Goal: Transaction & Acquisition: Book appointment/travel/reservation

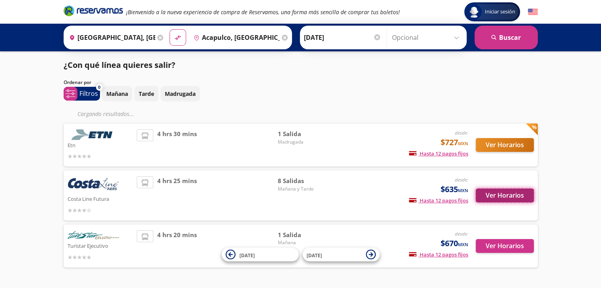
click at [491, 195] on button "Ver Horarios" at bounding box center [505, 196] width 58 height 14
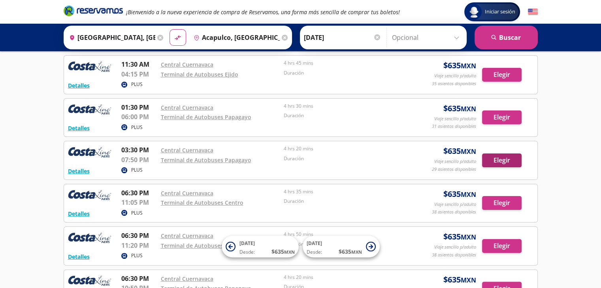
scroll to position [126, 0]
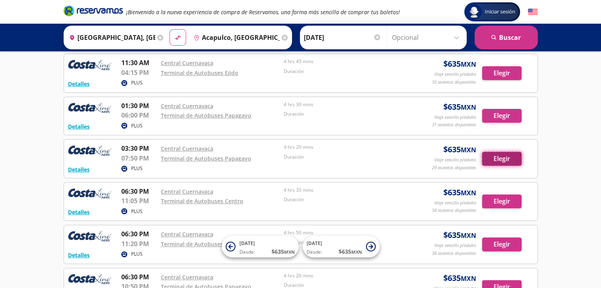
click at [500, 153] on button "Elegir" at bounding box center [501, 159] width 39 height 14
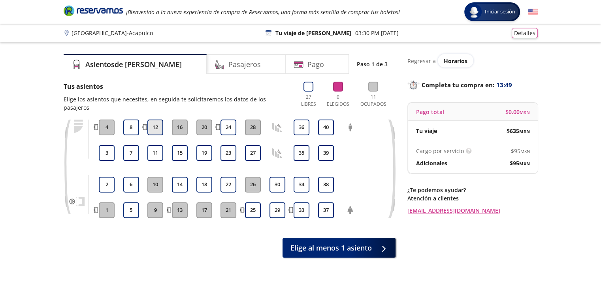
click at [155, 120] on button "12" at bounding box center [155, 128] width 16 height 16
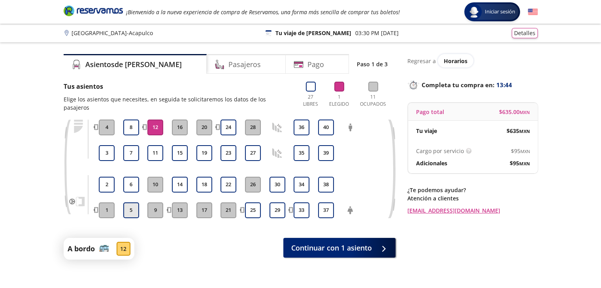
click at [126, 204] on button "5" at bounding box center [131, 211] width 16 height 16
click at [157, 123] on button "12" at bounding box center [155, 128] width 16 height 16
click at [136, 205] on button "5" at bounding box center [131, 211] width 16 height 16
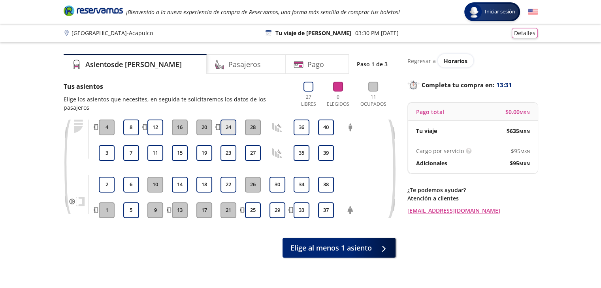
click at [232, 121] on button "24" at bounding box center [228, 128] width 16 height 16
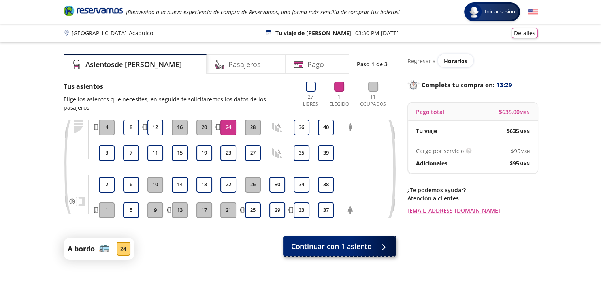
click at [306, 241] on span "Continuar con 1 asiento" at bounding box center [331, 246] width 81 height 11
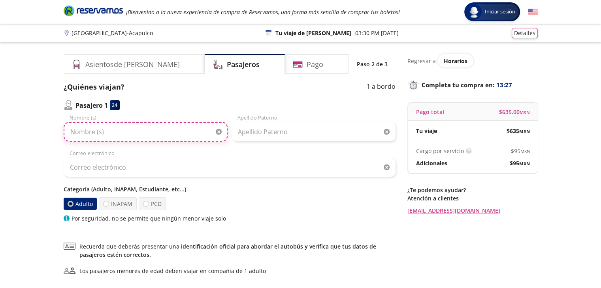
click at [183, 139] on input "Nombre (s)" at bounding box center [146, 132] width 164 height 20
type input "y"
type input "Yesy"
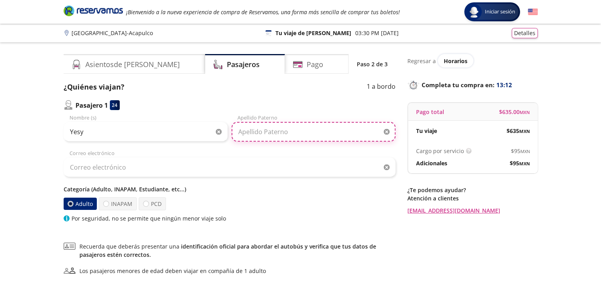
click at [274, 138] on input "Apellido Paterno" at bounding box center [313, 132] width 164 height 20
click at [248, 135] on input "[PERSON_NAME]" at bounding box center [313, 132] width 164 height 20
type input "[PERSON_NAME]"
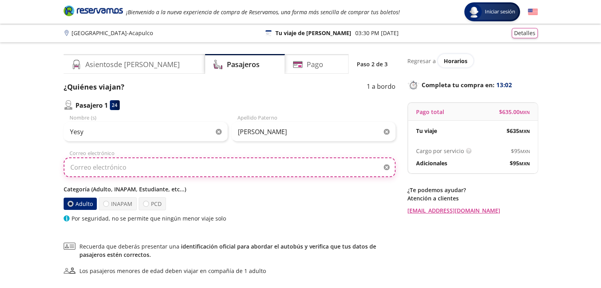
click at [138, 174] on input "Correo electrónico" at bounding box center [230, 168] width 332 height 20
type input "[EMAIL_ADDRESS][DOMAIN_NAME]"
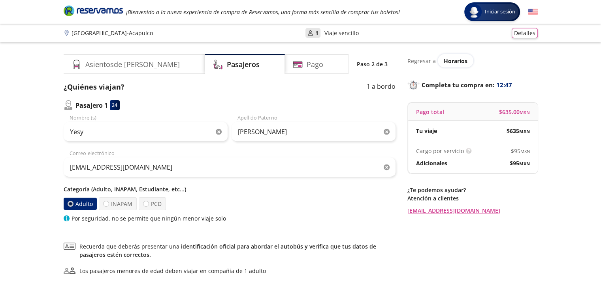
click at [486, 225] on div "Regresar a Horarios Completa tu compra en : 12:47 Pago total $ 635.00 MXN Tu vi…" at bounding box center [472, 184] width 130 height 261
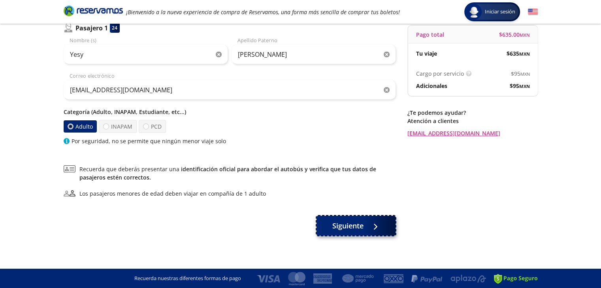
click at [340, 224] on span "Siguiente" at bounding box center [347, 226] width 31 height 11
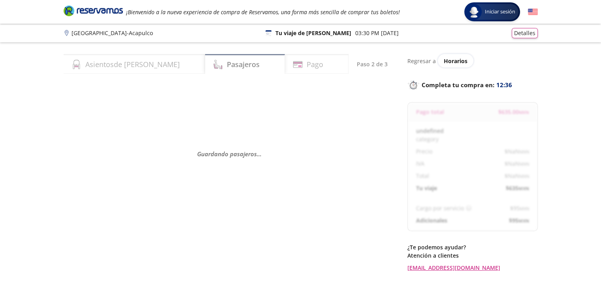
select select "MX"
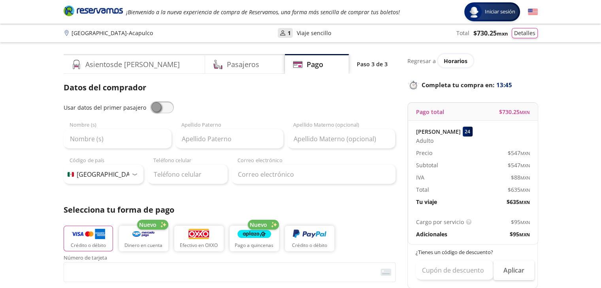
click at [162, 114] on div "Usar datos del primer pasajero Nombre (s) Apellido [PERSON_NAME] Apellido Mater…" at bounding box center [230, 143] width 332 height 83
click at [161, 112] on span at bounding box center [162, 108] width 24 height 12
click at [150, 102] on input "checkbox" at bounding box center [150, 102] width 0 height 0
type input "Yesy"
type input "[PERSON_NAME]"
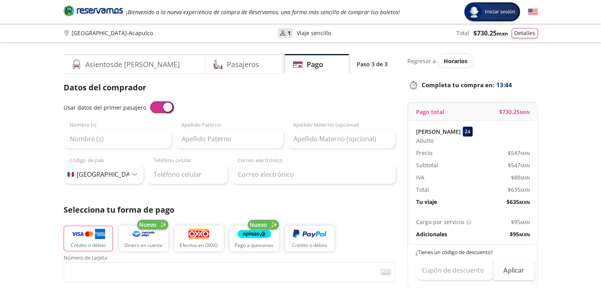
type input "[EMAIL_ADDRESS][DOMAIN_NAME]"
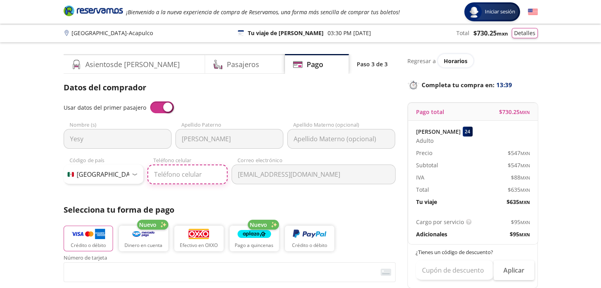
click at [180, 178] on input "Teléfono celular" at bounding box center [187, 175] width 80 height 20
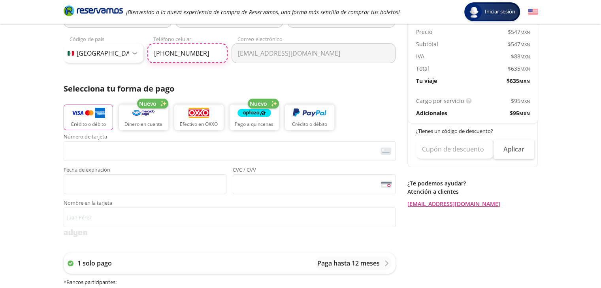
scroll to position [122, 0]
type input "[PHONE_NUMBER]"
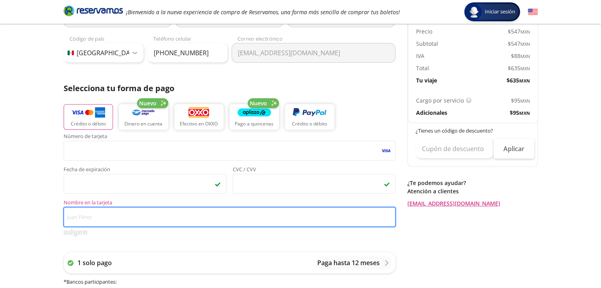
click at [122, 224] on input "Nombre en la tarjeta" at bounding box center [230, 217] width 332 height 20
click at [86, 221] on input "[PERSON_NAME]" at bounding box center [230, 217] width 332 height 20
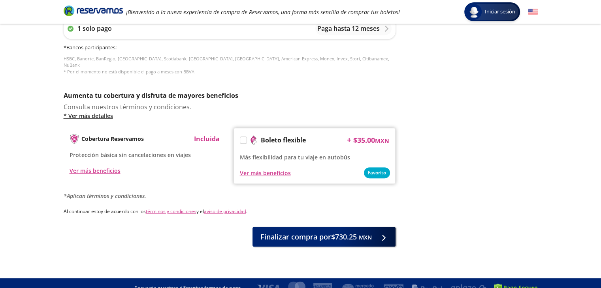
scroll to position [360, 0]
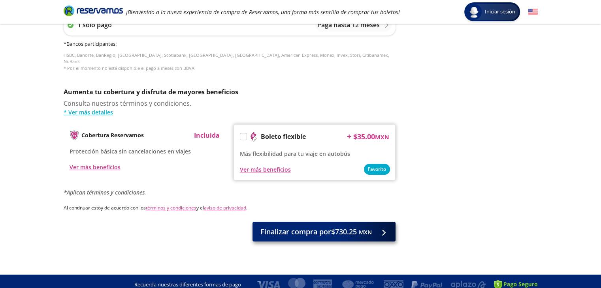
type input "[PERSON_NAME]"
click at [303, 227] on span "Finalizar compra por $730.25 MXN" at bounding box center [315, 232] width 111 height 11
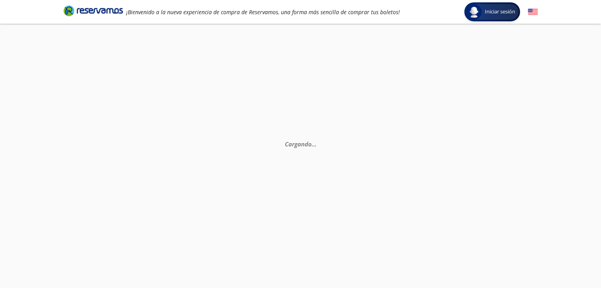
scroll to position [54, 0]
